Goal: Check status

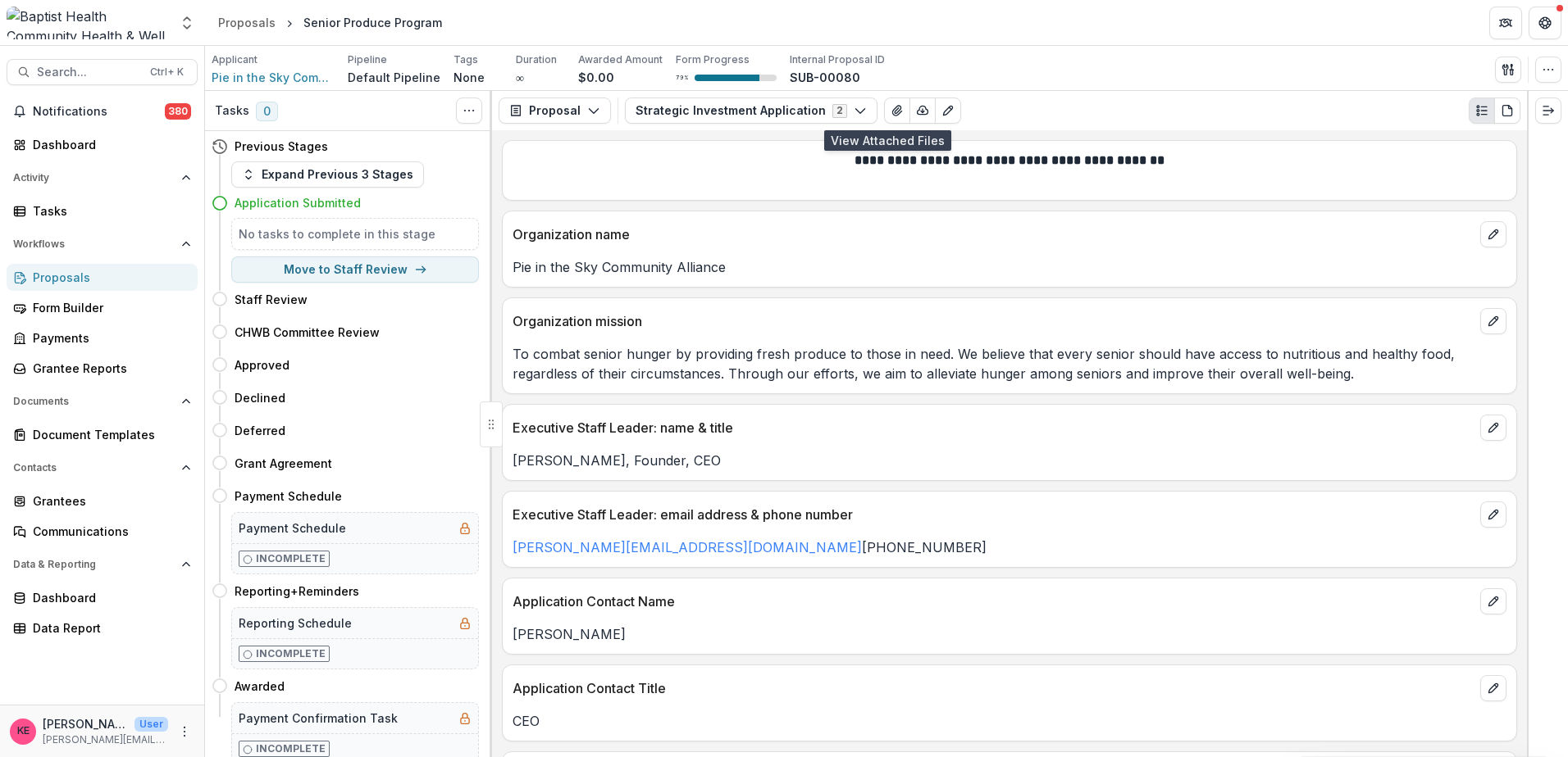
scroll to position [491, 0]
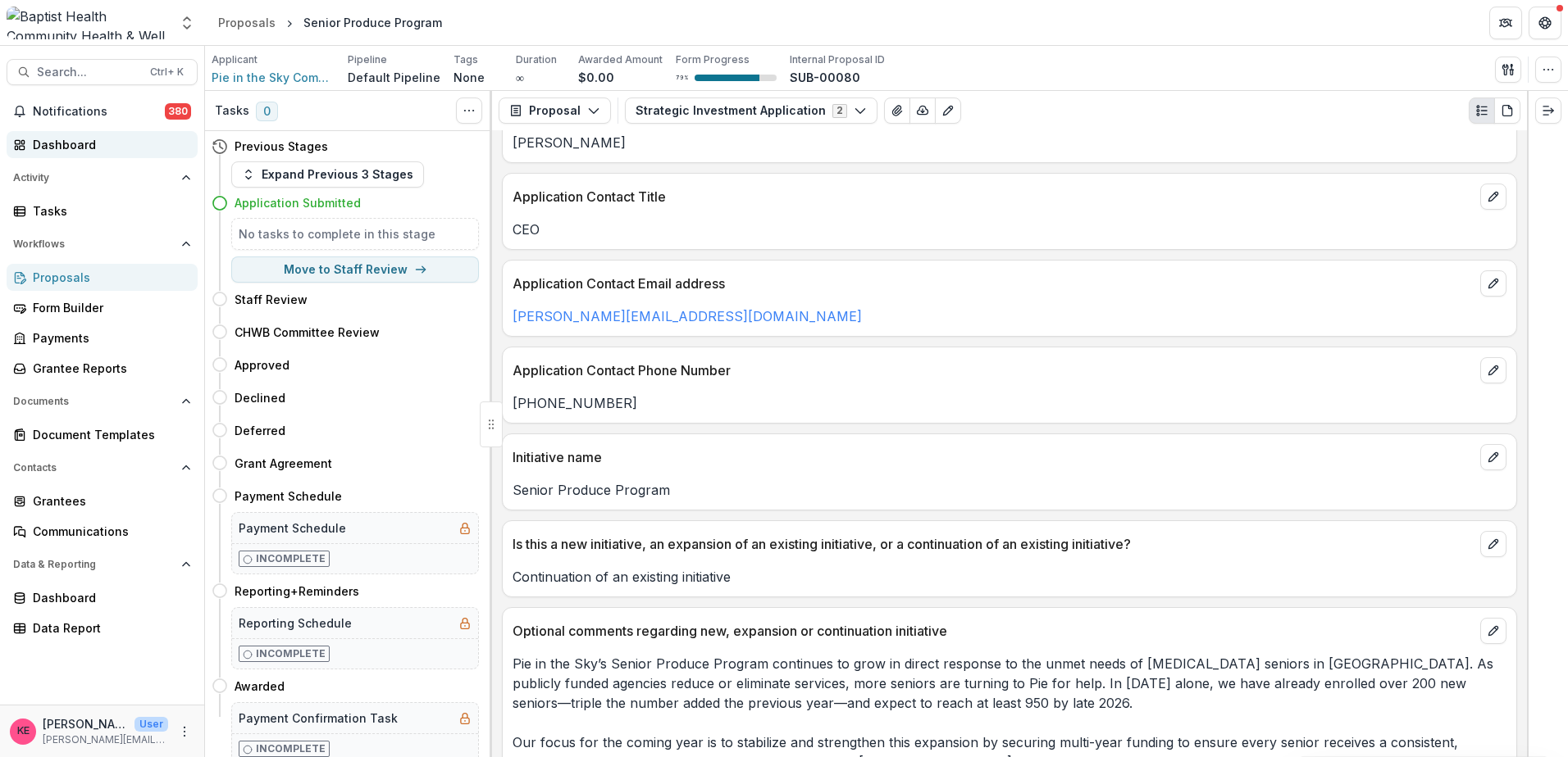
click at [90, 153] on div "Dashboard" at bounding box center [109, 145] width 152 height 17
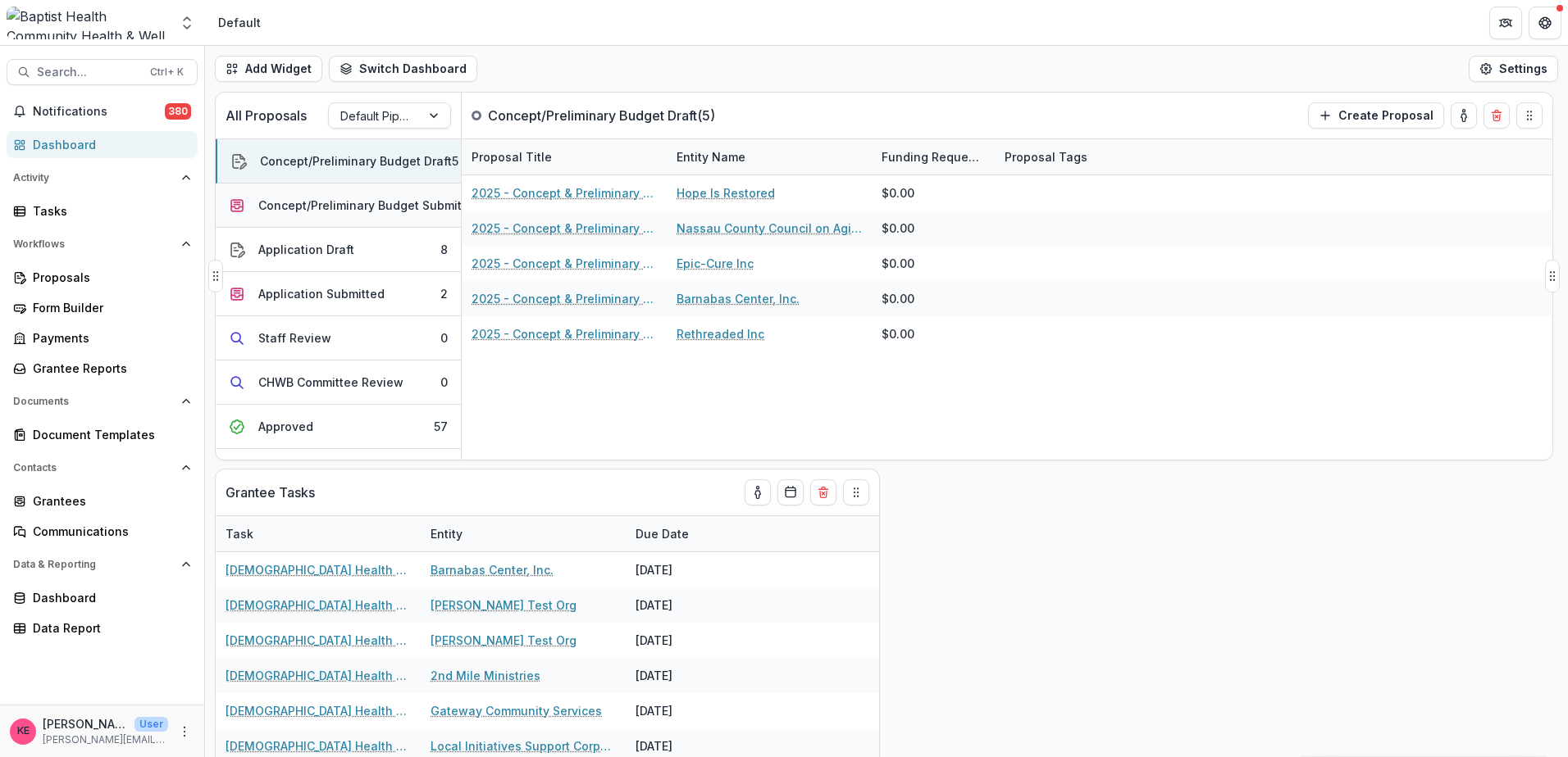
click at [312, 206] on div "Concept/Preliminary Budget Submitted" at bounding box center [369, 205] width 223 height 17
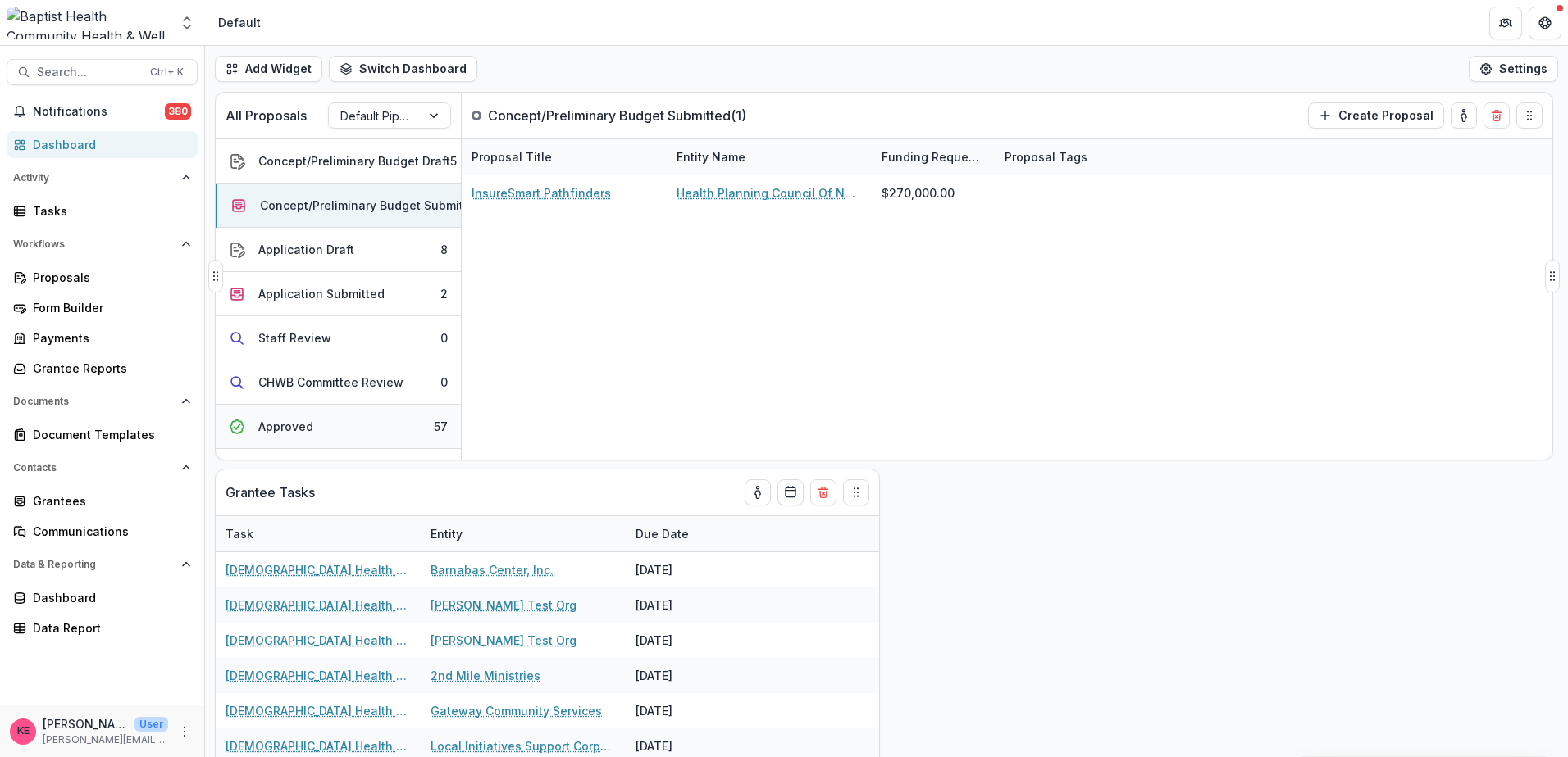
click at [361, 424] on button "Approved 57" at bounding box center [338, 427] width 245 height 44
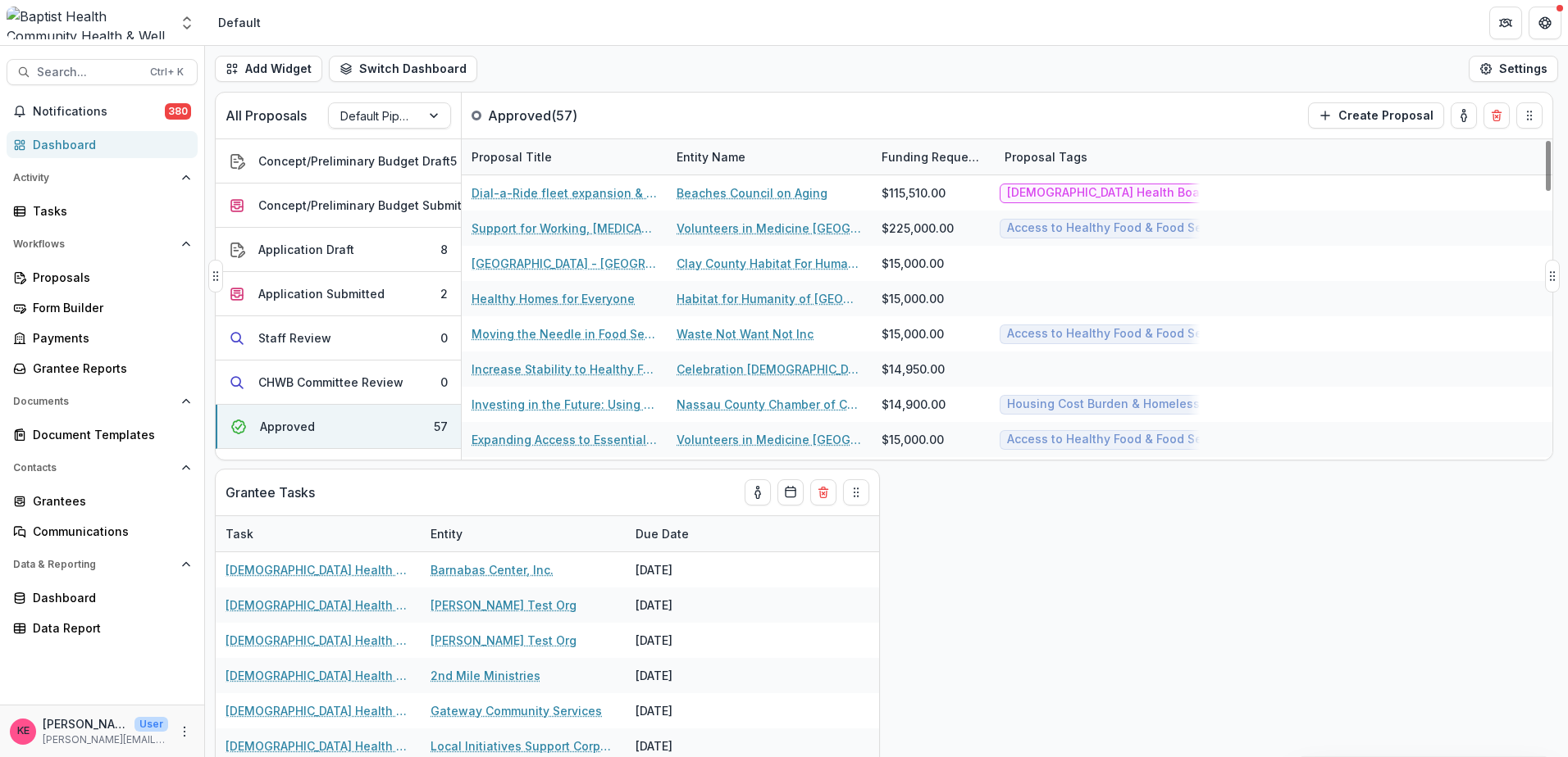
click at [736, 149] on div "Entity Name" at bounding box center [711, 157] width 89 height 17
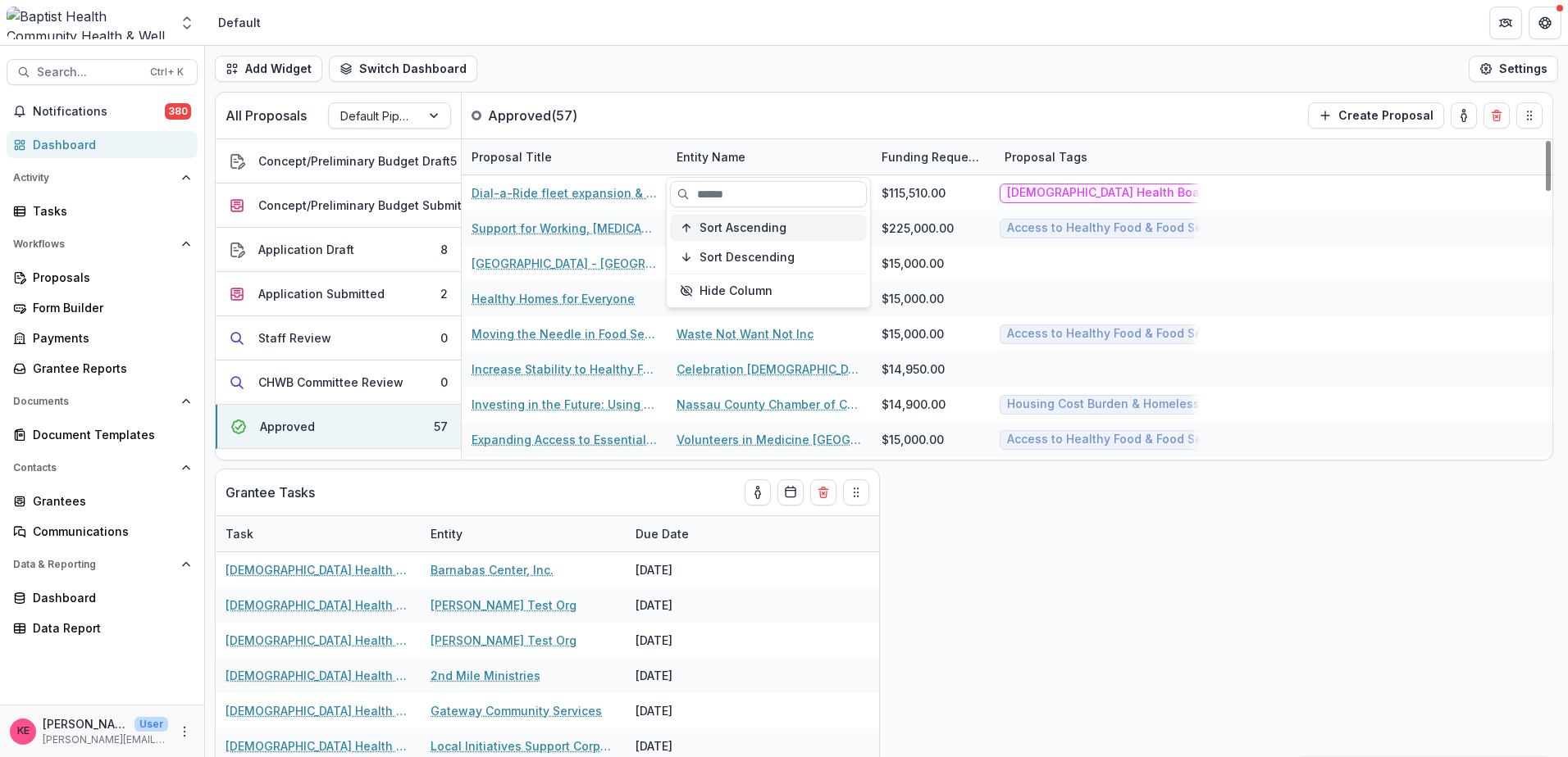
click at [729, 228] on span "Sort Ascending" at bounding box center [743, 228] width 87 height 14
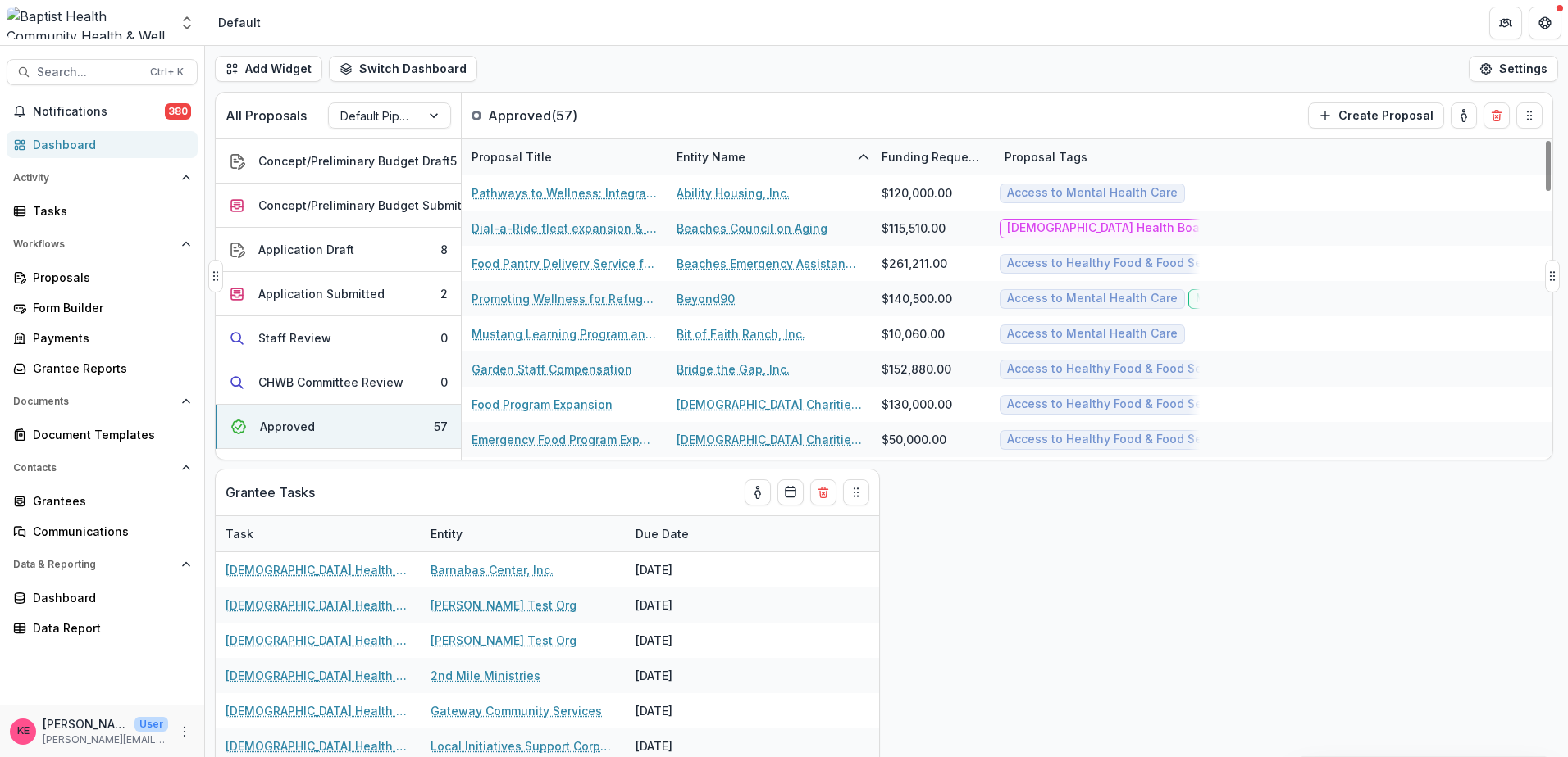
click at [715, 92] on div "All Proposals Default Pipeline Approved ( 57 ) Create Proposal" at bounding box center [850, 115] width 1268 height 46
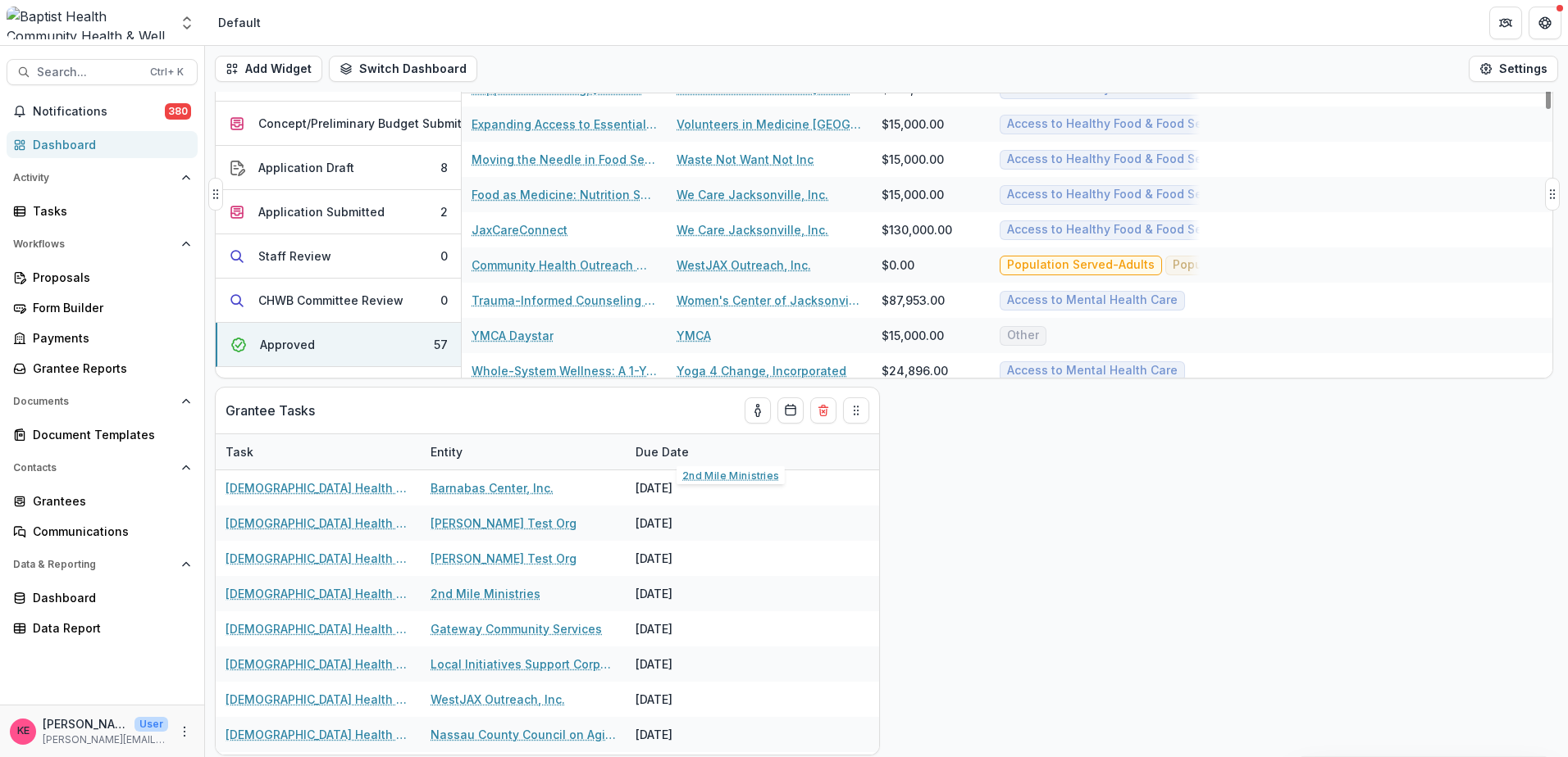
scroll to position [1642, 0]
click at [337, 160] on div "Application Draft" at bounding box center [305, 167] width 96 height 17
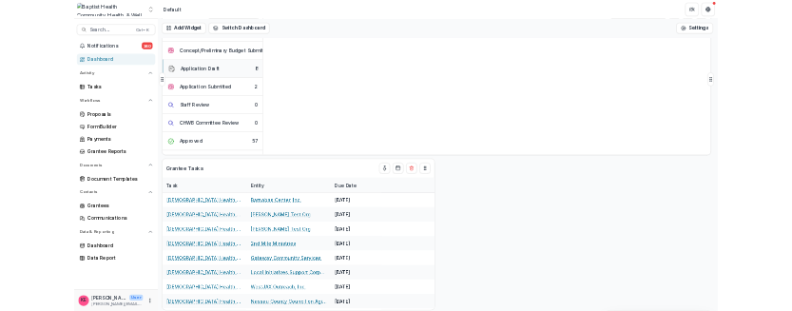
scroll to position [0, 0]
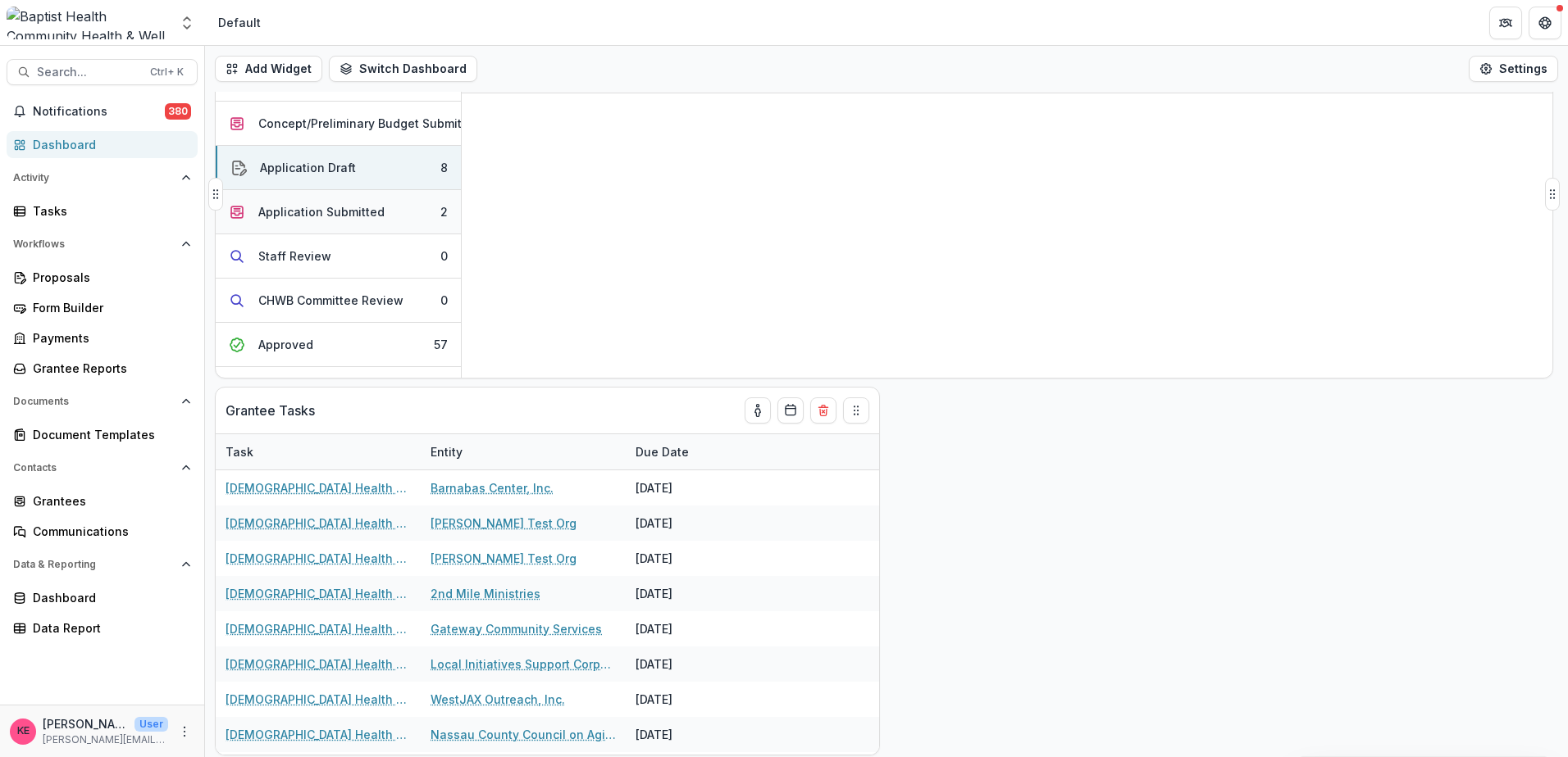
click at [336, 216] on div "Application Submitted" at bounding box center [321, 212] width 126 height 17
